Goal: Navigation & Orientation: Locate item on page

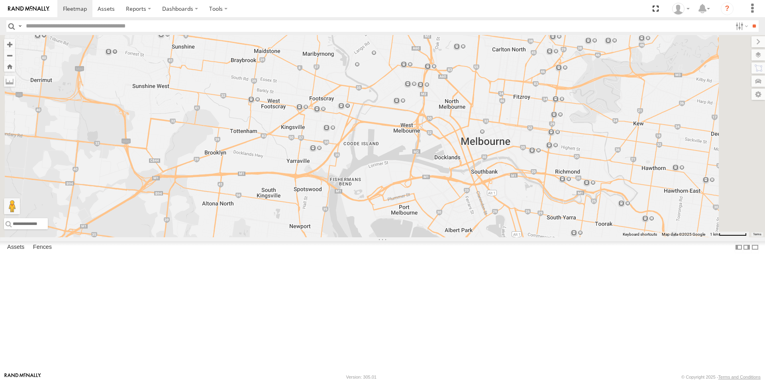
click at [205, 34] on span at bounding box center [196, 23] width 18 height 22
drag, startPoint x: 305, startPoint y: 161, endPoint x: 307, endPoint y: 202, distance: 40.7
click at [307, 202] on div "B - DG93WL - [PERSON_NAME] M - EVN23K - [PERSON_NAME] M - YHD61W - [PERSON_NAME…" at bounding box center [382, 136] width 765 height 202
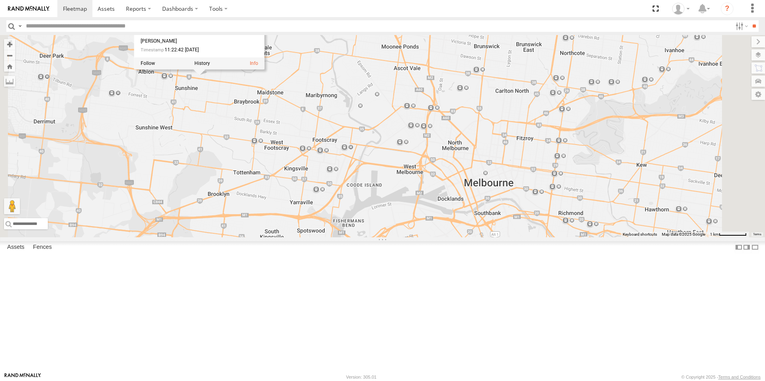
click at [303, 176] on div "B - DG93WL - [PERSON_NAME] M - EVN23K - [PERSON_NAME] M - YHD61W - [PERSON_NAME…" at bounding box center [382, 136] width 765 height 202
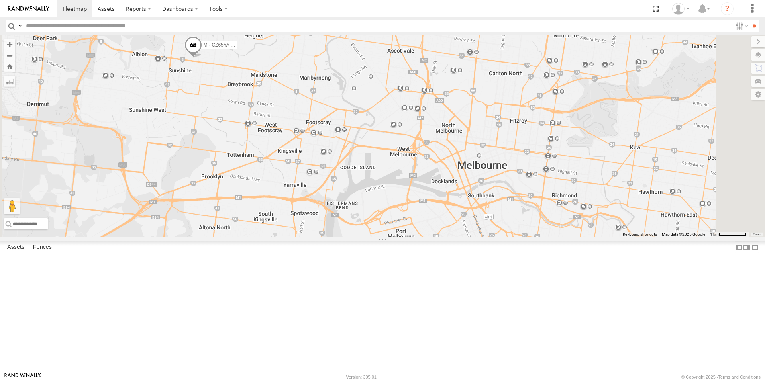
drag, startPoint x: 307, startPoint y: 161, endPoint x: 308, endPoint y: 142, distance: 19.1
click at [308, 142] on div "B - DG93WL - [PERSON_NAME] M - EVN23K - [PERSON_NAME] M - YHD61W - [PERSON_NAME…" at bounding box center [382, 136] width 765 height 202
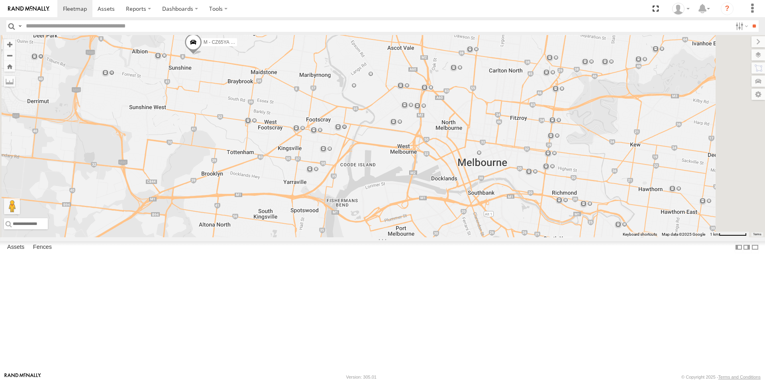
click at [202, 55] on span at bounding box center [193, 44] width 18 height 22
click at [291, 136] on div "B - DG93WL - [PERSON_NAME] M - EVN23K - [PERSON_NAME] M - YHD61W - [PERSON_NAME…" at bounding box center [382, 136] width 765 height 202
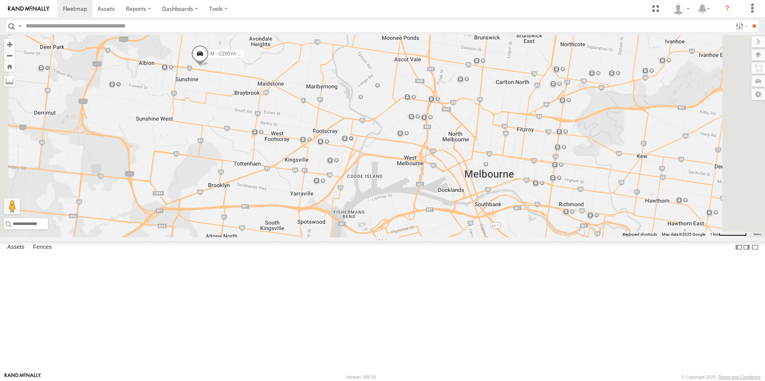
click at [209, 67] on span at bounding box center [200, 56] width 18 height 22
click at [295, 146] on div "B - DG93WL - [PERSON_NAME] M - EVN23K - [PERSON_NAME] M - YHD61W - [PERSON_NAME…" at bounding box center [382, 136] width 765 height 202
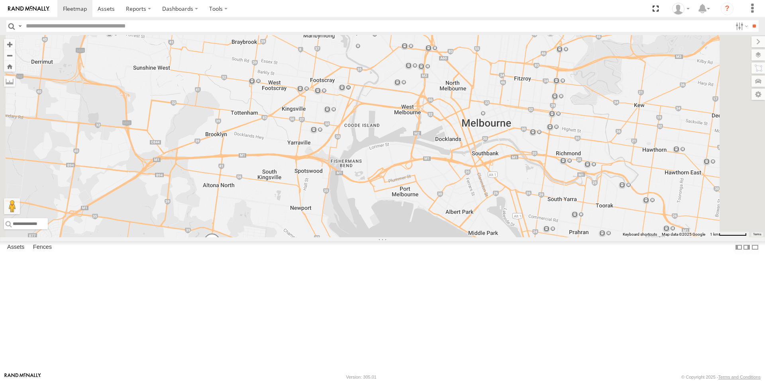
click at [304, 237] on div "B - DG93WL - [PERSON_NAME] M - EVN23K - [PERSON_NAME] M - YHD61W - [PERSON_NAME…" at bounding box center [382, 136] width 765 height 202
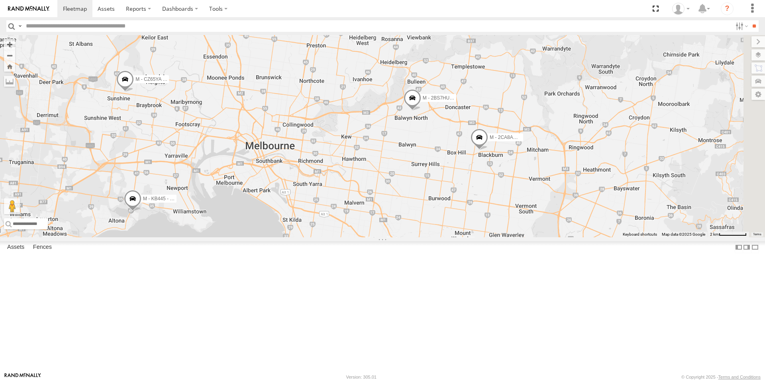
drag, startPoint x: 452, startPoint y: 194, endPoint x: 434, endPoint y: 194, distance: 18.3
click at [434, 194] on div "M - CZ65YA - [PERSON_NAME] M - KB445 - [PERSON_NAME] M - EVN23K - [PERSON_NAME]…" at bounding box center [382, 136] width 765 height 202
click at [488, 150] on span at bounding box center [479, 140] width 18 height 22
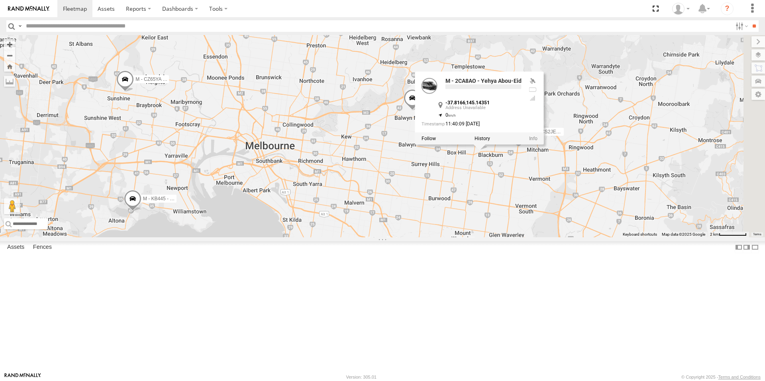
click at [530, 237] on div "M - CZ65YA - [PERSON_NAME] M - KB445 - [PERSON_NAME] M - EVN23K - [PERSON_NAME]…" at bounding box center [382, 136] width 765 height 202
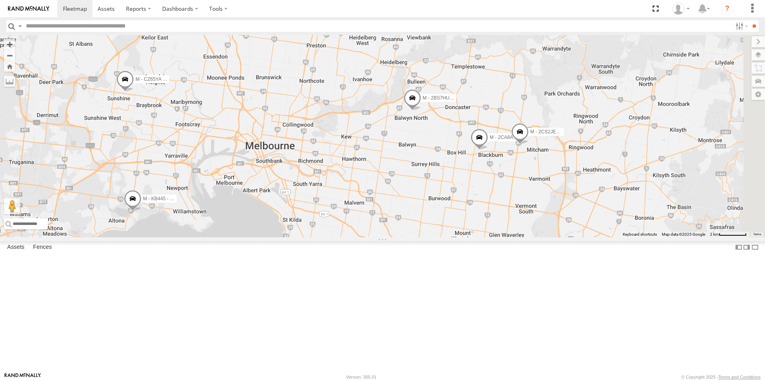
click at [421, 111] on span at bounding box center [412, 100] width 18 height 22
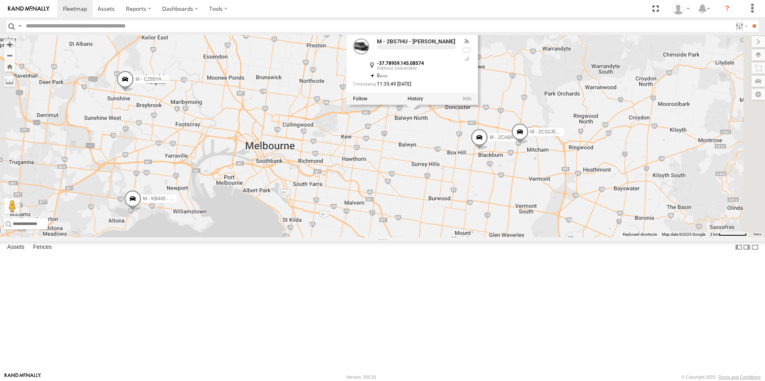
click at [499, 208] on div "M - CZ65YA - [PERSON_NAME] M - KB445 - [PERSON_NAME] M - EVN23K - [PERSON_NAME]…" at bounding box center [382, 136] width 765 height 202
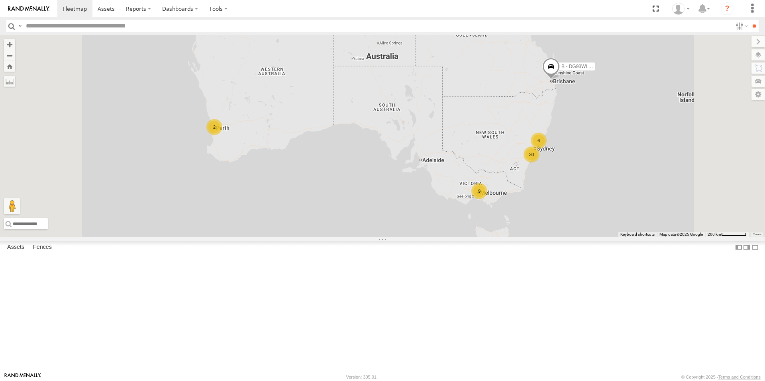
click at [487, 199] on div "9" at bounding box center [479, 191] width 16 height 16
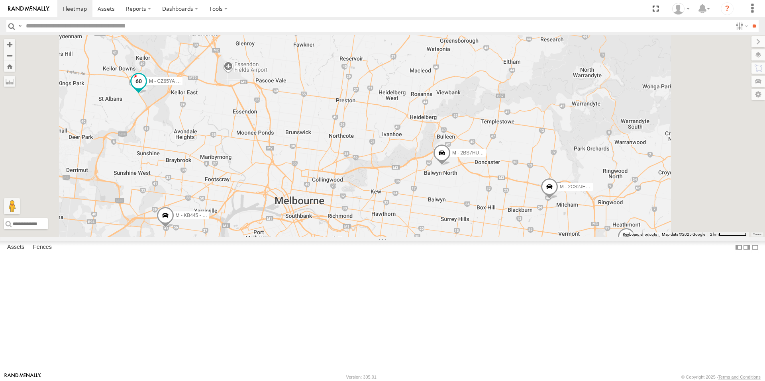
click at [147, 94] on span at bounding box center [139, 83] width 18 height 22
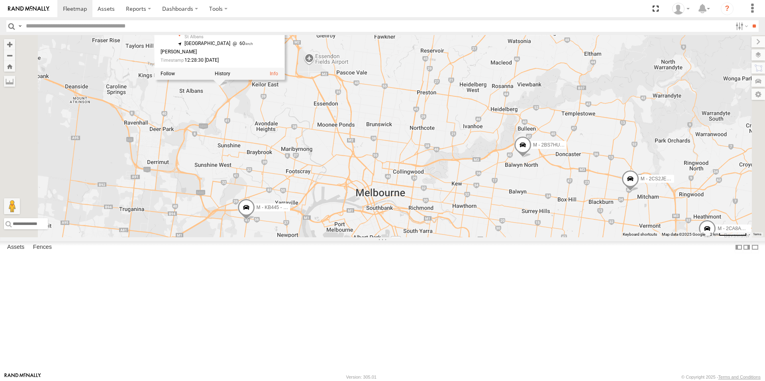
drag, startPoint x: 236, startPoint y: 186, endPoint x: 322, endPoint y: 177, distance: 86.5
click at [322, 177] on div "B - DG93WL - [PERSON_NAME] M - EVN23K - [PERSON_NAME] 2 M - YHD61W - [PERSON_NA…" at bounding box center [382, 136] width 765 height 202
click at [315, 178] on div "B - DG93WL - [PERSON_NAME] M - EVN23K - [PERSON_NAME] 2 M - YHD61W - [PERSON_NA…" at bounding box center [382, 136] width 765 height 202
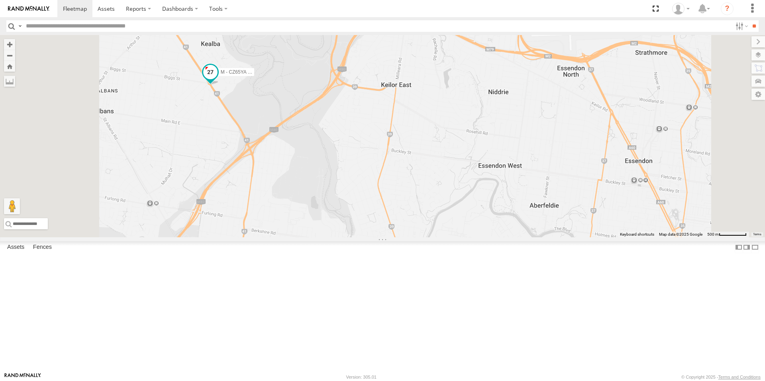
click at [217, 80] on span at bounding box center [210, 72] width 14 height 14
click at [294, 175] on div "B - DG93WL - [PERSON_NAME] M - EVN23K - [PERSON_NAME] M - YHD61W - [PERSON_NAME…" at bounding box center [382, 136] width 765 height 202
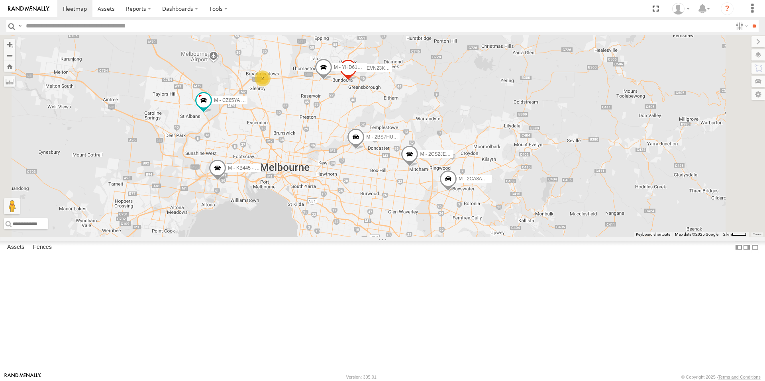
click at [226, 181] on span at bounding box center [218, 171] width 18 height 22
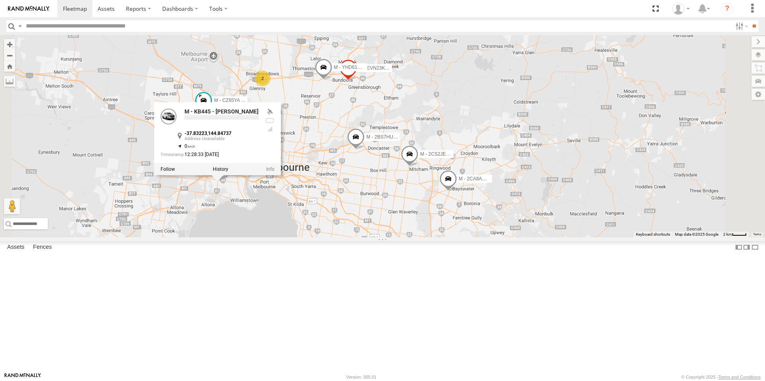
click at [311, 237] on div "B - DG93WL - [PERSON_NAME] M - EVN23K - [PERSON_NAME] M - YHD61W - [PERSON_NAME…" at bounding box center [382, 136] width 765 height 202
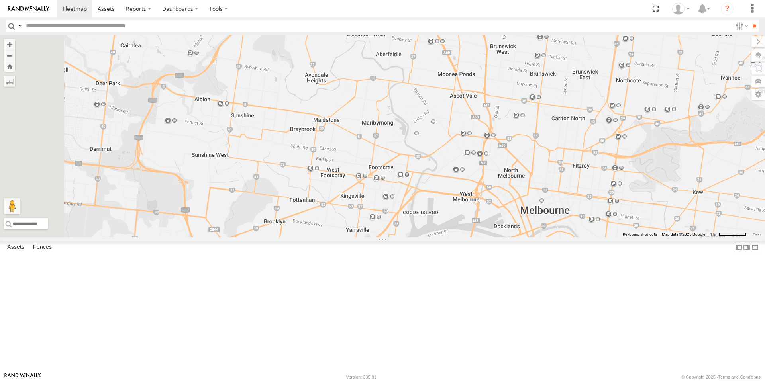
drag, startPoint x: 356, startPoint y: 218, endPoint x: 365, endPoint y: 237, distance: 21.0
click at [365, 237] on div "B - DG93WL - [PERSON_NAME] M - EVN23K - [PERSON_NAME] M - YHD61W - [PERSON_NAME…" at bounding box center [382, 136] width 765 height 202
